Goal: Check status

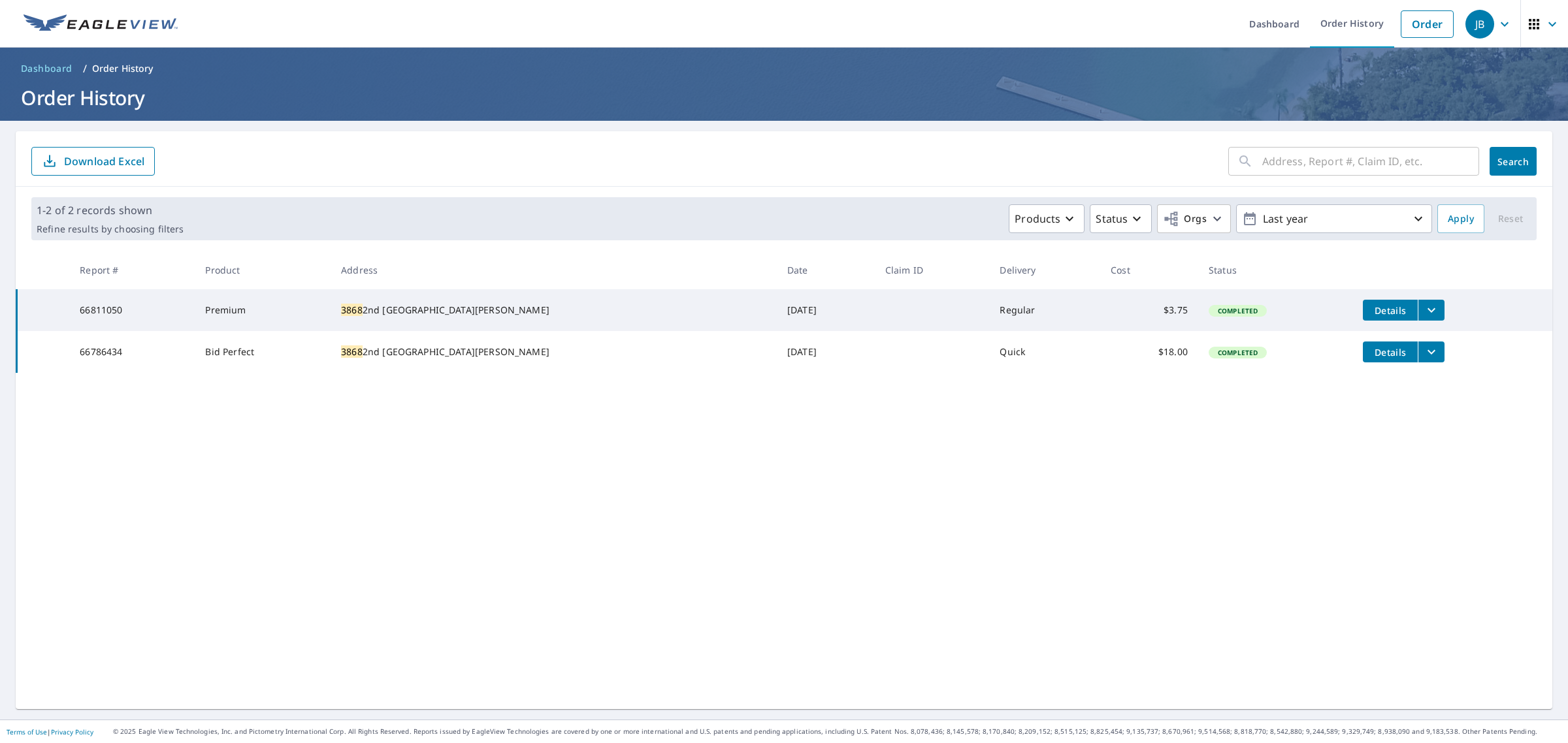
click at [1265, 161] on input "text" at bounding box center [1370, 161] width 217 height 37
type input "29901"
click at [1513, 155] on span "Search" at bounding box center [1513, 162] width 26 height 13
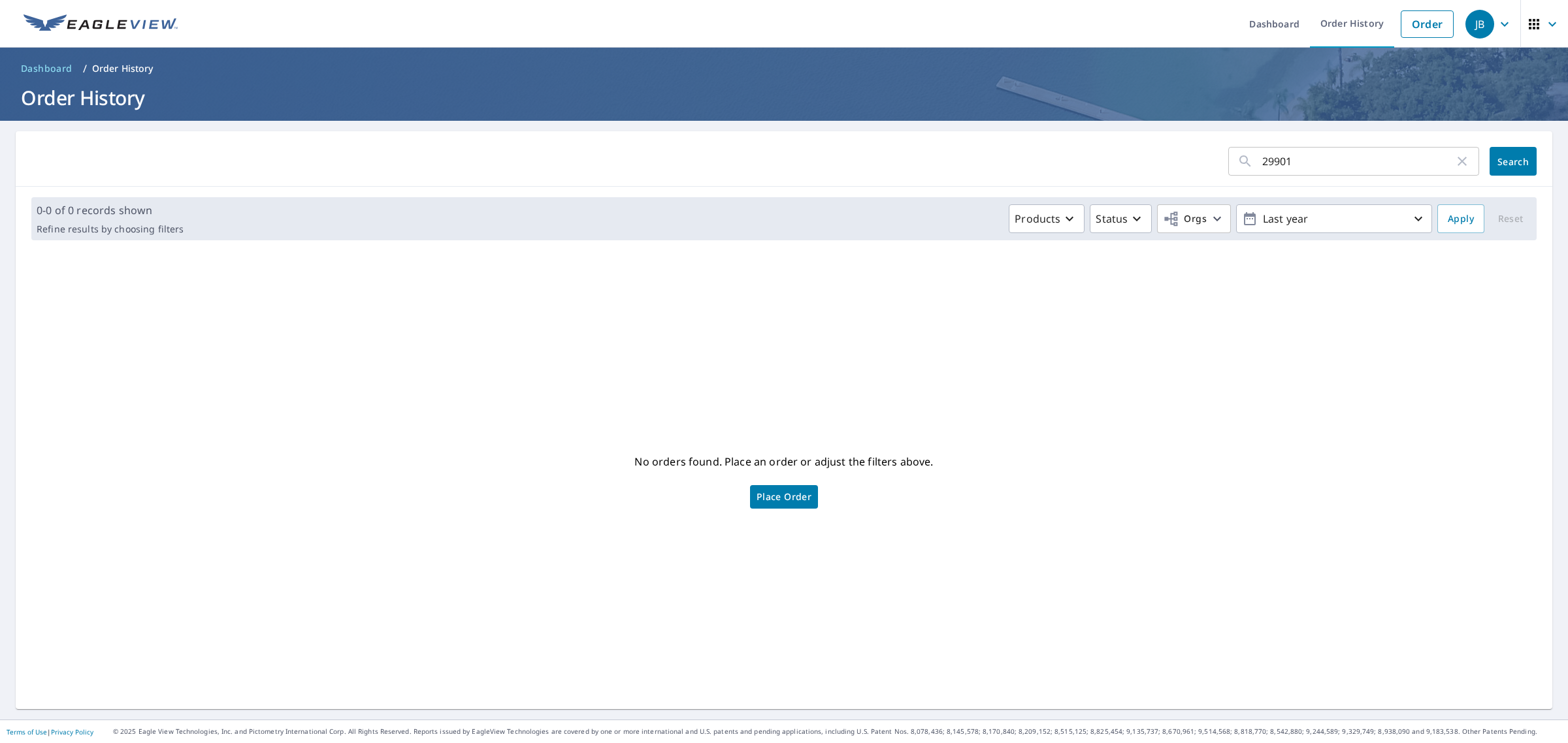
click at [771, 396] on div "No orders found. Place an order or adjust the filters above. Place Order" at bounding box center [783, 480] width 1516 height 438
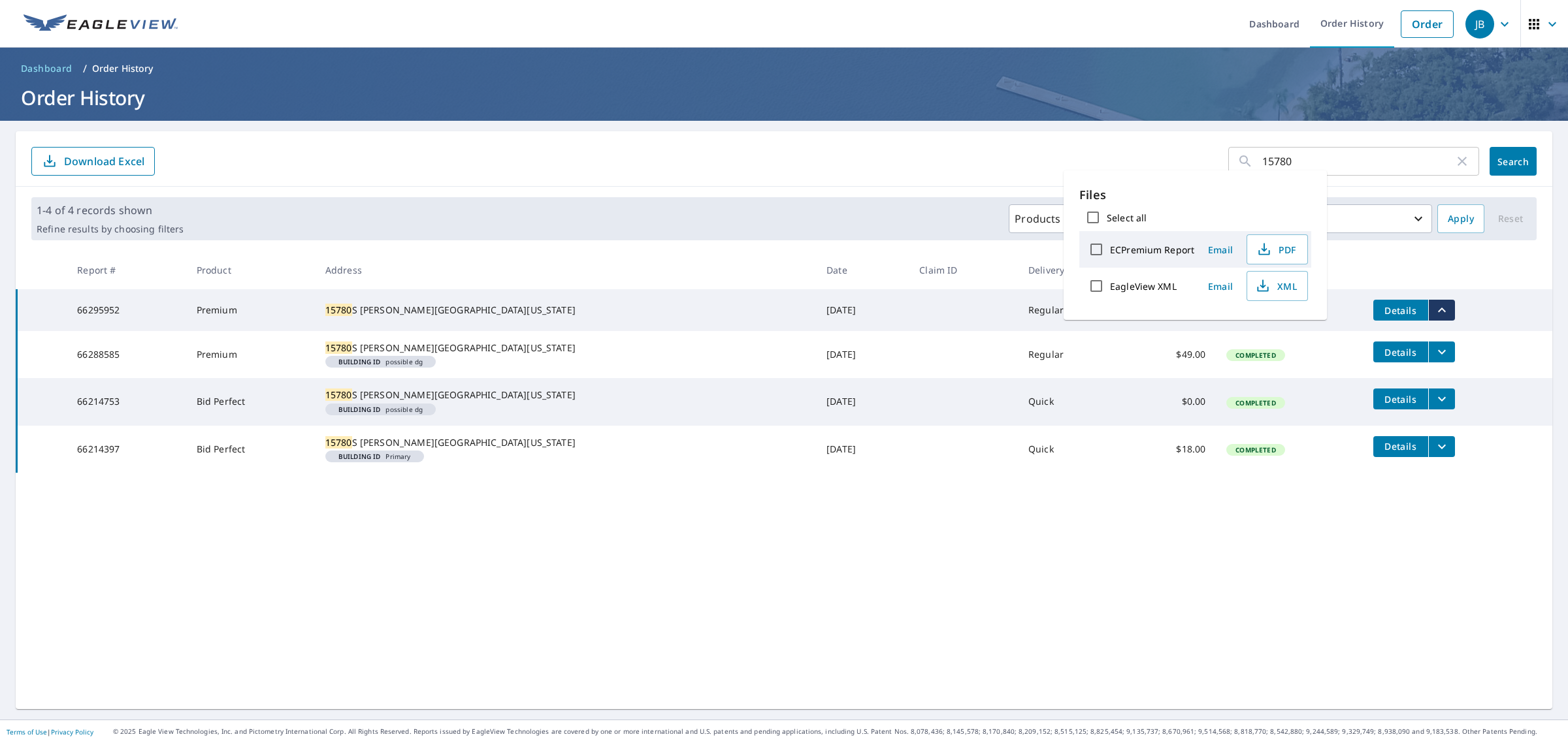
click at [936, 20] on ul "Dashboard Order History Order" at bounding box center [822, 23] width 1275 height 48
